Goal: Check status: Check status

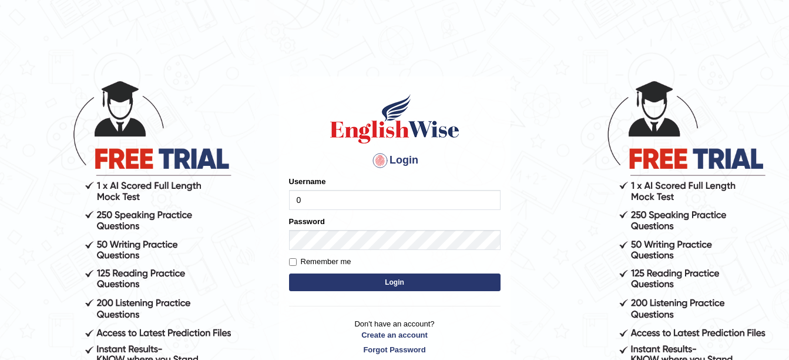
type input "0480474746"
click at [391, 281] on button "Login" at bounding box center [395, 282] width 212 height 18
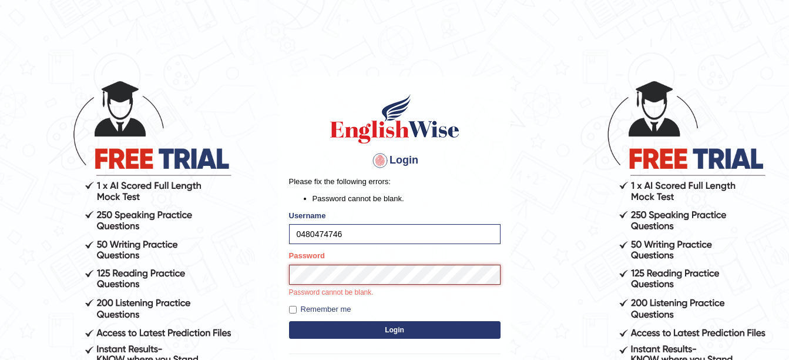
click at [289, 321] on button "Login" at bounding box center [395, 330] width 212 height 18
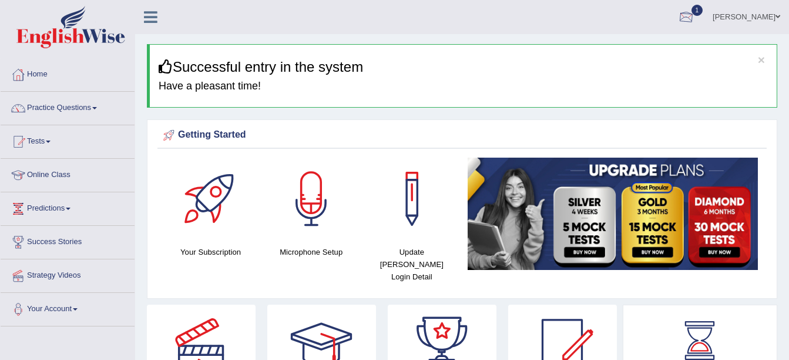
click at [695, 17] on div at bounding box center [686, 18] width 18 height 18
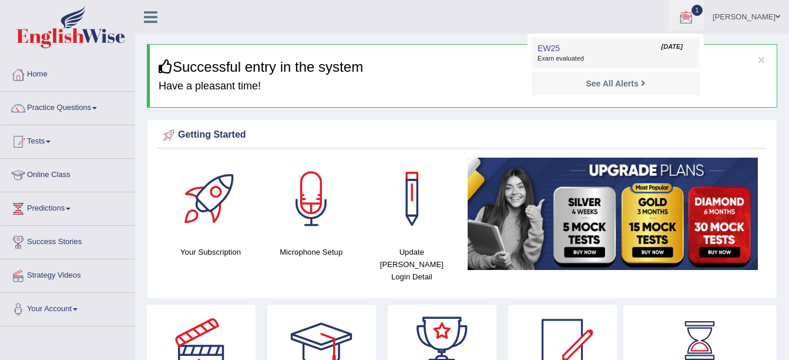
click at [571, 57] on span "Exam evaluated" at bounding box center [616, 58] width 156 height 9
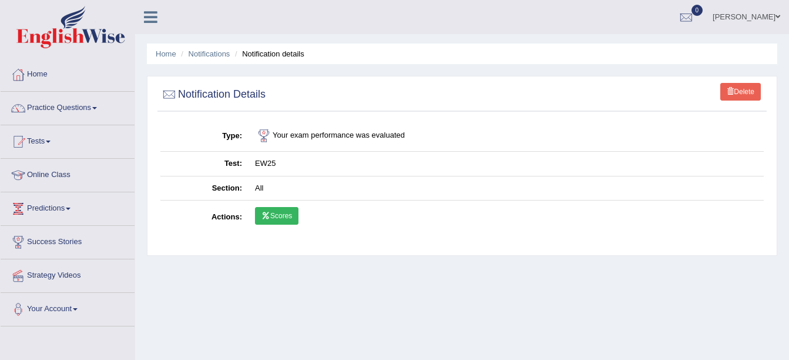
click at [287, 217] on link "Scores" at bounding box center [276, 216] width 43 height 18
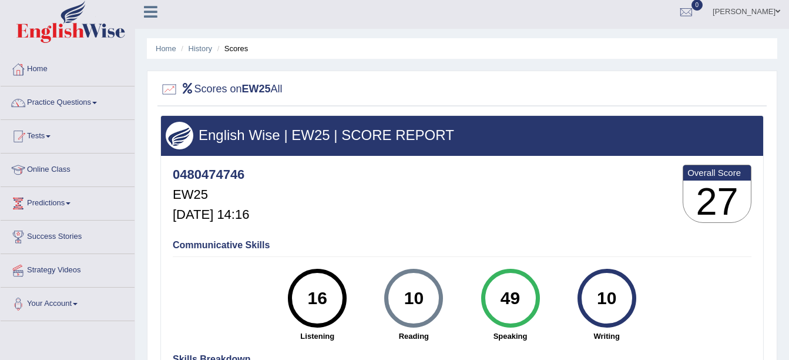
scroll to position [4, 0]
